Goal: Transaction & Acquisition: Obtain resource

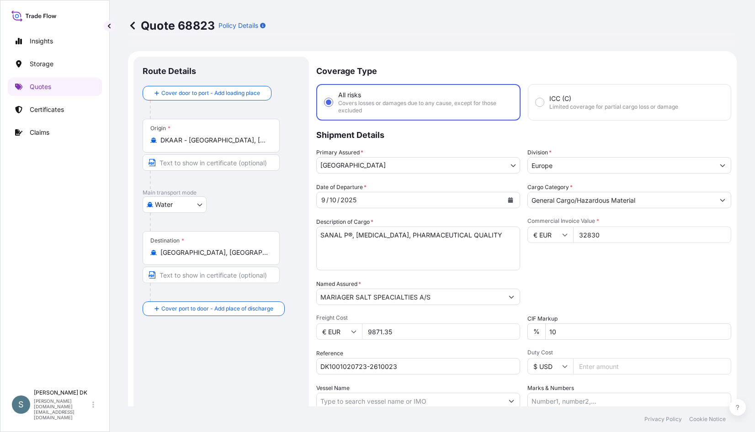
select select "Water"
select select "31589"
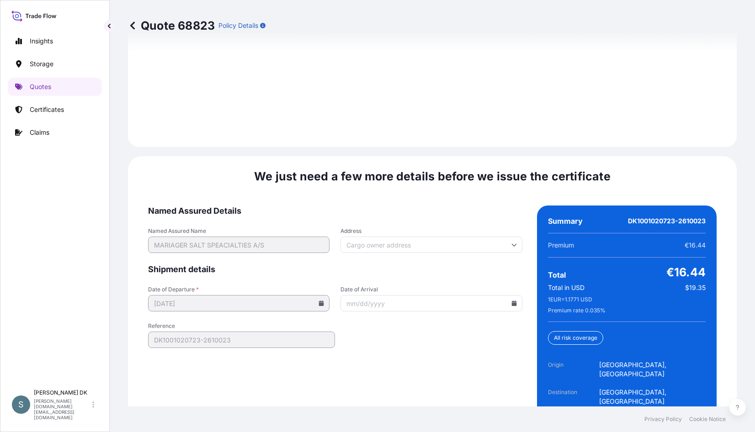
scroll to position [1361, 0]
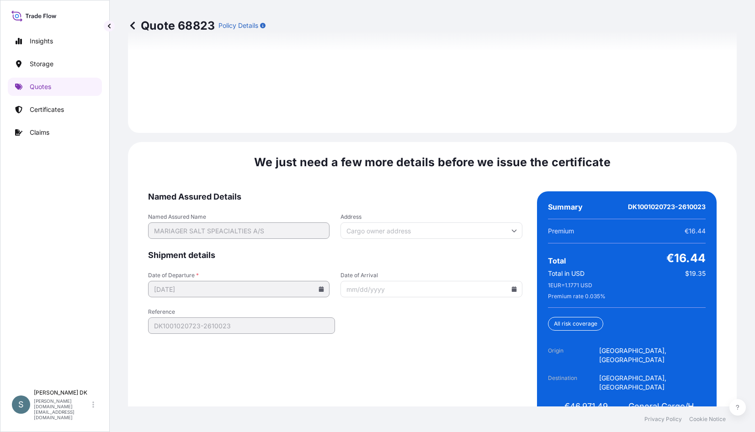
drag, startPoint x: 333, startPoint y: 366, endPoint x: 421, endPoint y: 284, distance: 119.9
click at [334, 366] on form "Named Assured Details Named Assured Name MARIAGER SALT SPEACIALTIES A/S Address…" at bounding box center [335, 310] width 374 height 239
click at [511, 286] on icon at bounding box center [513, 288] width 5 height 5
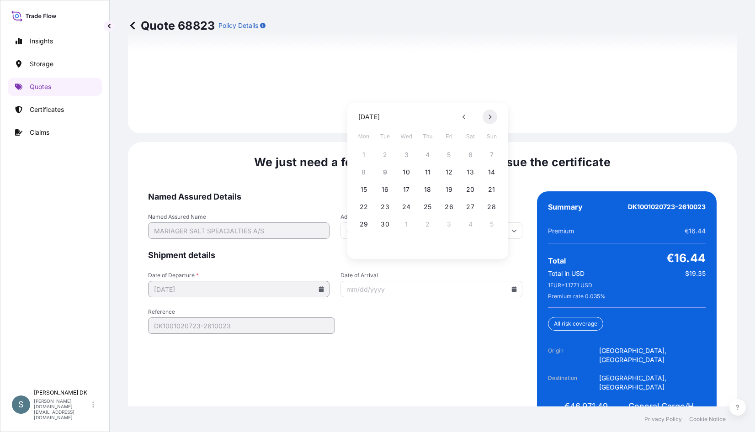
click at [491, 114] on icon at bounding box center [490, 116] width 4 height 5
click at [450, 226] on button "31" at bounding box center [449, 224] width 15 height 15
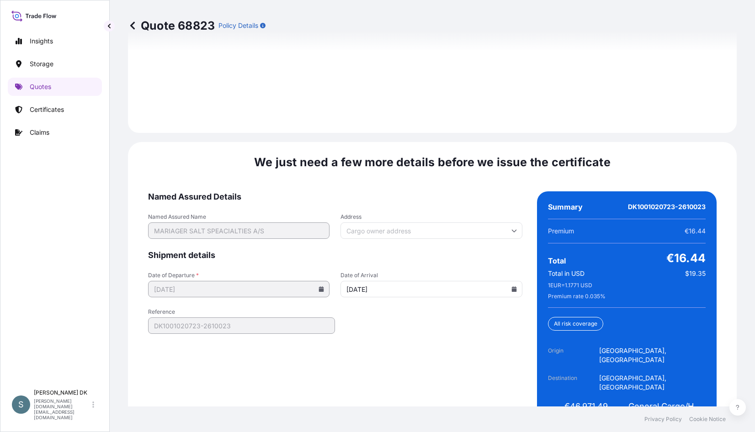
type input "[DATE]"
click at [428, 327] on form "Named Assured Details Named Assured Name MARIAGER SALT SPEACIALTIES A/S Address…" at bounding box center [335, 310] width 374 height 239
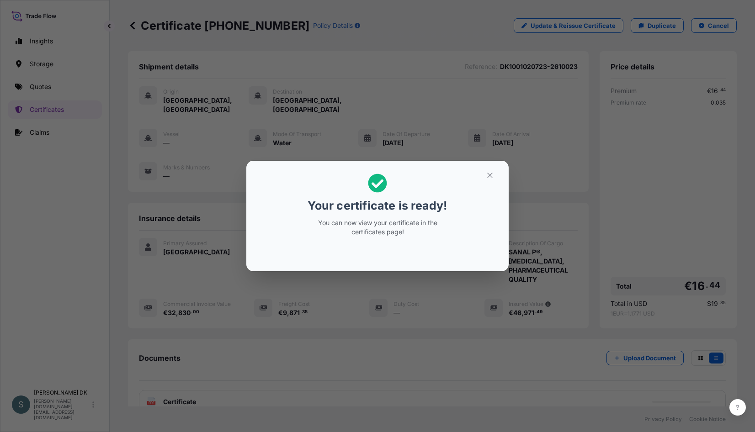
click at [75, 229] on div "Your certificate is ready! You can now view your certificate in the certificate…" at bounding box center [377, 216] width 755 height 432
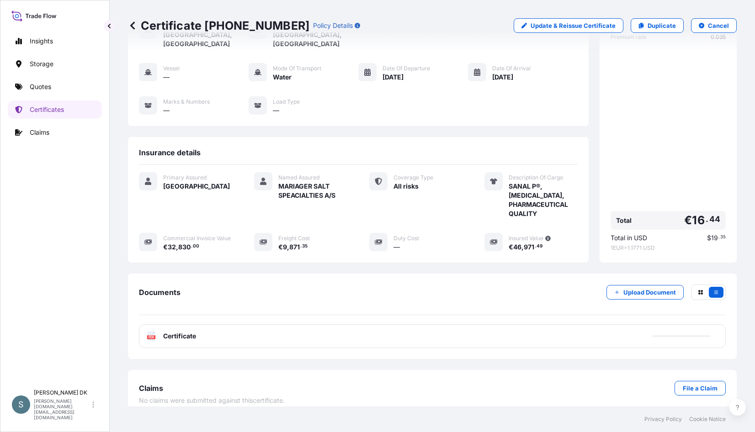
scroll to position [66, 0]
click at [316, 326] on div "PDF Certificate" at bounding box center [432, 336] width 587 height 24
drag, startPoint x: 508, startPoint y: 238, endPoint x: 541, endPoint y: 241, distance: 33.5
click at [541, 242] on div "€ 46 , 971 . 49" at bounding box center [542, 247] width 69 height 10
copy span "46 , 971 . 49"
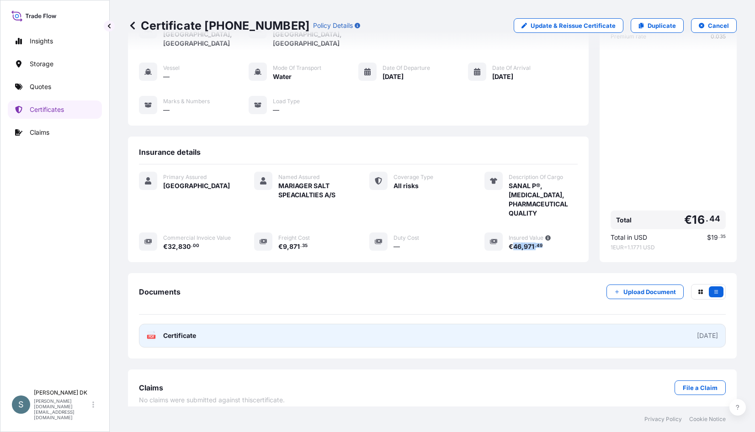
click at [221, 326] on link "PDF Certificate [DATE]" at bounding box center [432, 336] width 587 height 24
